Goal: Find specific page/section: Find specific page/section

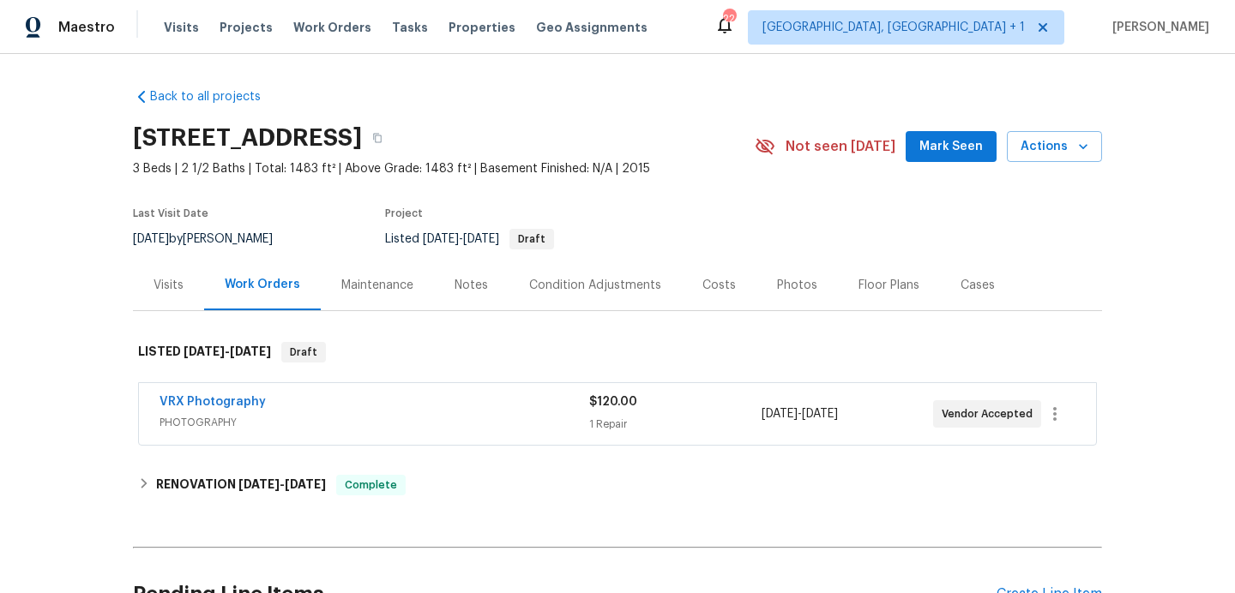
click at [784, 276] on div "Photos" at bounding box center [796, 285] width 81 height 51
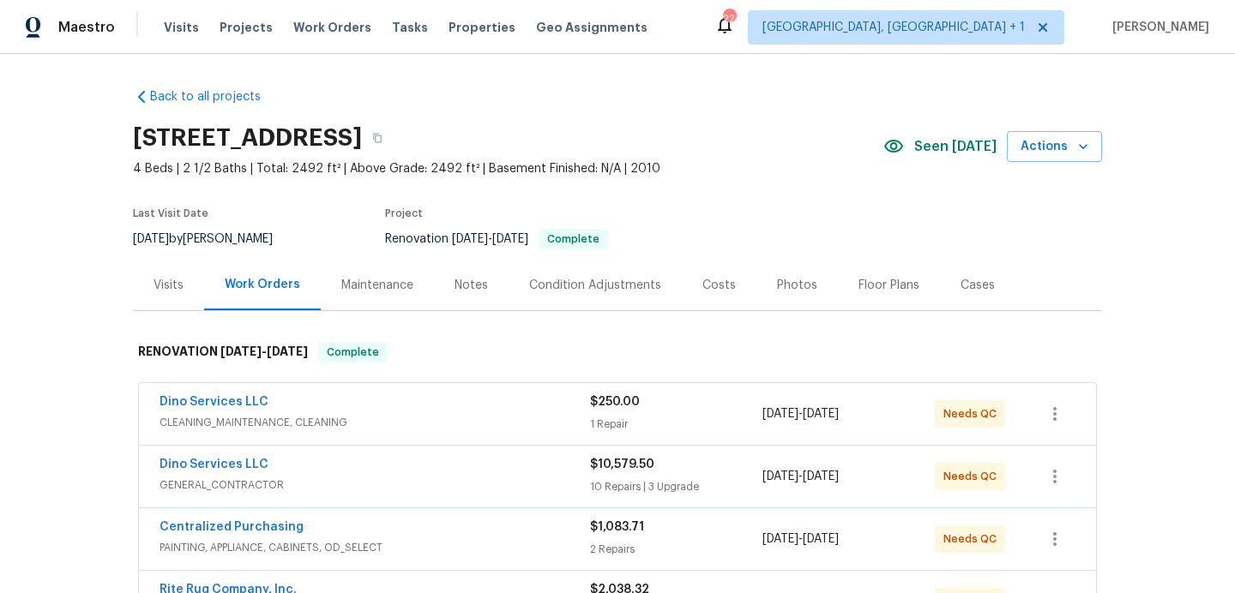
click at [810, 299] on div "Photos" at bounding box center [796, 285] width 81 height 51
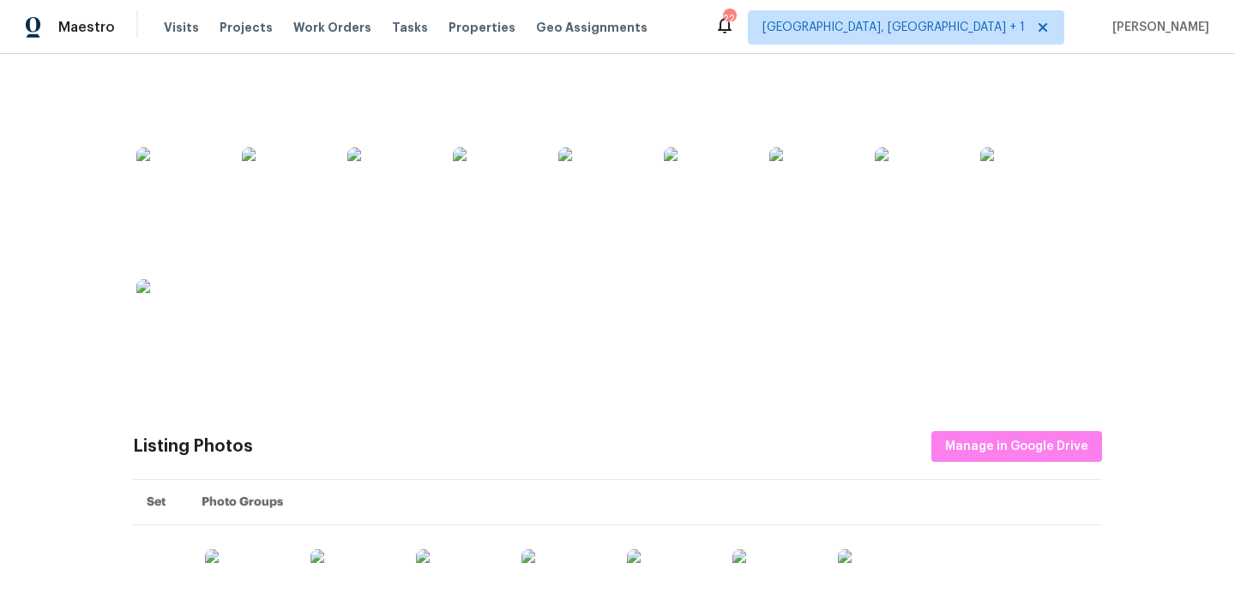
scroll to position [1121, 0]
